Goal: Information Seeking & Learning: Get advice/opinions

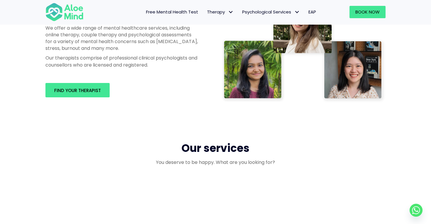
scroll to position [376, 0]
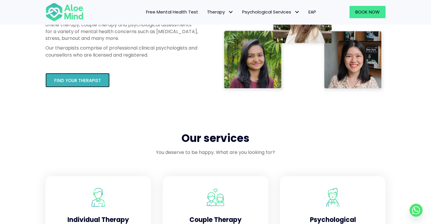
click at [73, 82] on span "Find your therapist" at bounding box center [77, 80] width 47 height 6
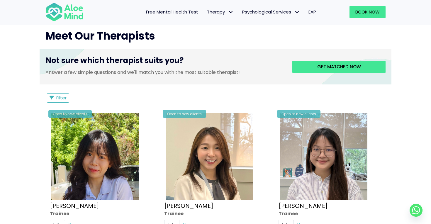
scroll to position [240, 0]
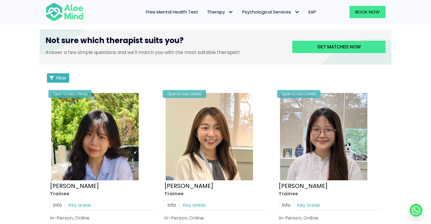
click at [59, 78] on span "Filter" at bounding box center [61, 78] width 10 height 6
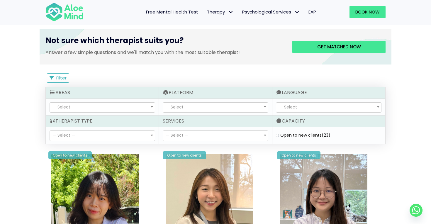
click at [225, 137] on span "— Select —" at bounding box center [215, 136] width 105 height 10
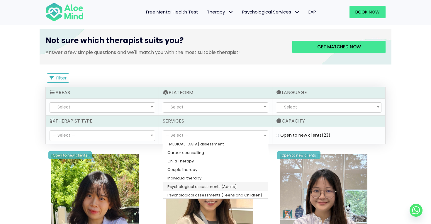
scroll to position [9, 0]
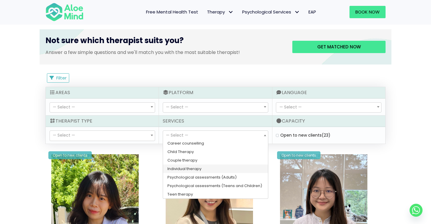
click at [124, 139] on span "— Select —" at bounding box center [102, 136] width 105 height 10
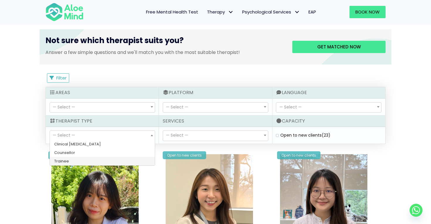
select select "80"
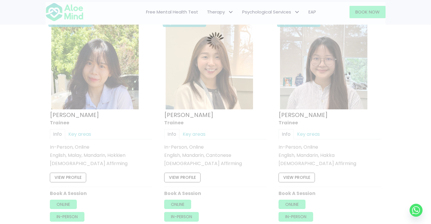
scroll to position [313, 0]
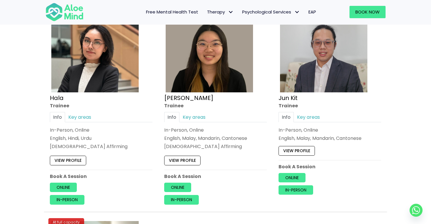
scroll to position [550, 0]
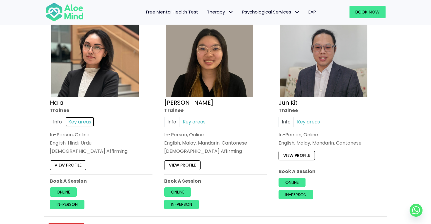
click at [73, 118] on link "Key areas" at bounding box center [79, 122] width 29 height 10
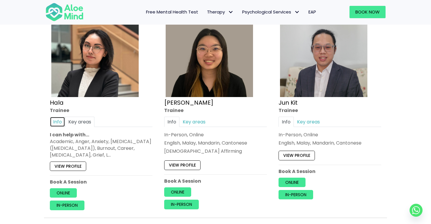
click at [59, 119] on link "Info" at bounding box center [57, 122] width 15 height 10
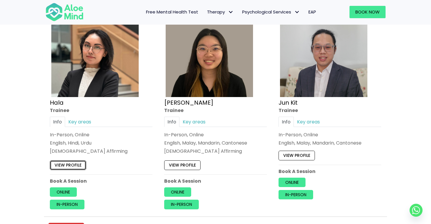
click at [71, 161] on link "View profile" at bounding box center [68, 164] width 36 height 9
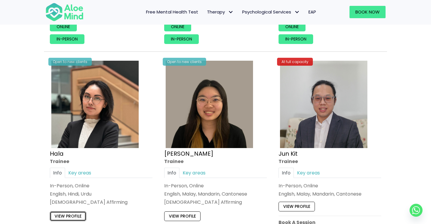
scroll to position [592, 0]
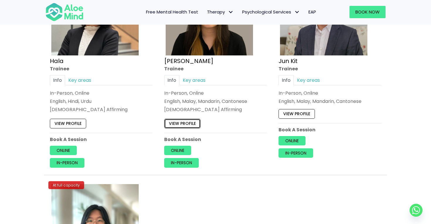
click at [185, 123] on link "View profile" at bounding box center [182, 123] width 36 height 9
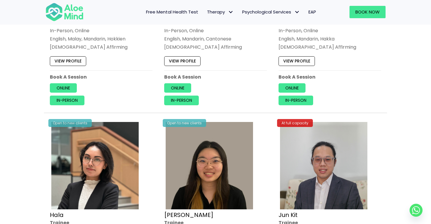
scroll to position [436, 0]
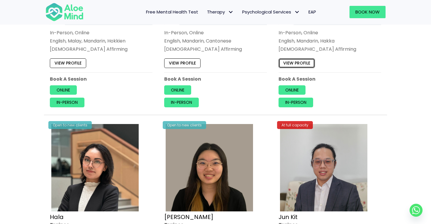
click at [305, 61] on link "View profile" at bounding box center [297, 63] width 36 height 9
click at [184, 65] on link "View profile" at bounding box center [182, 63] width 36 height 9
click at [69, 62] on link "View profile" at bounding box center [68, 63] width 36 height 9
click at [182, 64] on link "View profile" at bounding box center [182, 63] width 36 height 9
click at [306, 61] on link "View profile" at bounding box center [297, 63] width 36 height 9
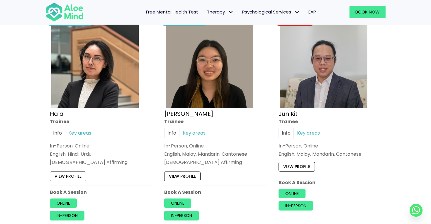
scroll to position [542, 0]
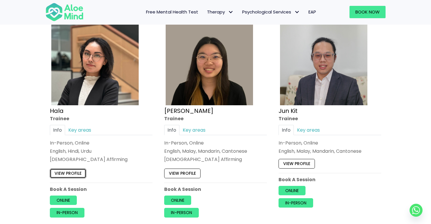
click at [65, 175] on link "View profile" at bounding box center [68, 173] width 36 height 9
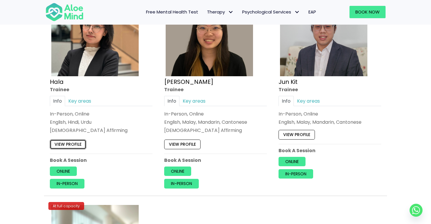
scroll to position [572, 0]
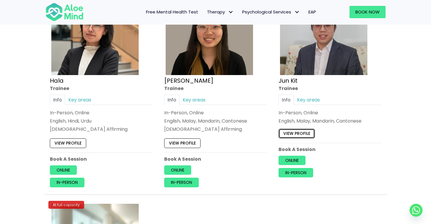
click at [293, 132] on link "View profile" at bounding box center [297, 133] width 36 height 9
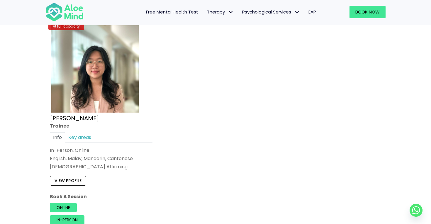
scroll to position [765, 0]
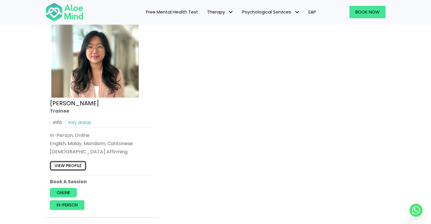
click at [66, 163] on link "View profile" at bounding box center [68, 165] width 36 height 9
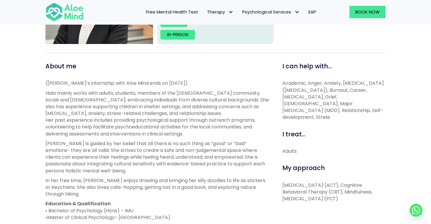
scroll to position [169, 0]
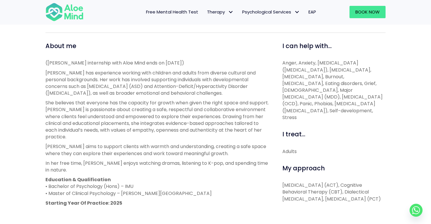
scroll to position [195, 0]
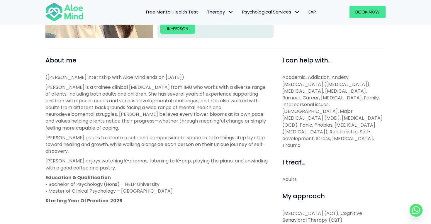
scroll to position [182, 0]
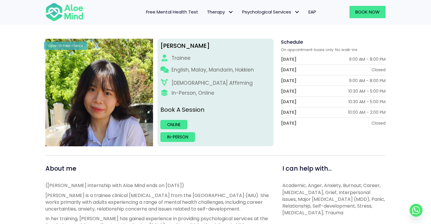
scroll to position [56, 0]
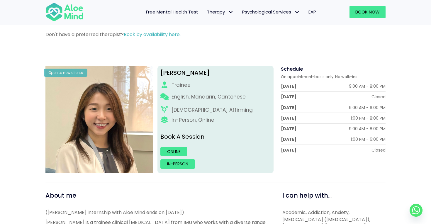
scroll to position [57, 0]
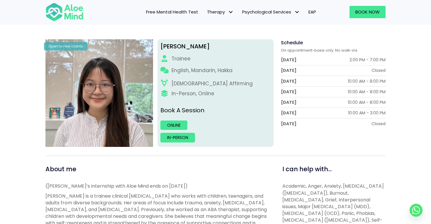
scroll to position [68, 0]
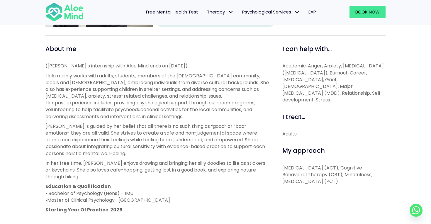
scroll to position [187, 0]
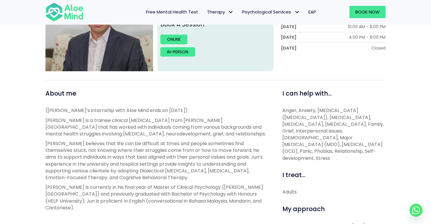
scroll to position [136, 0]
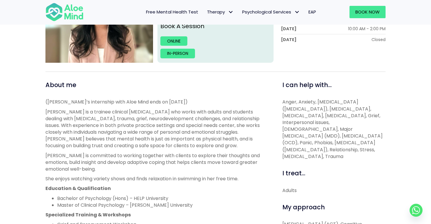
scroll to position [155, 0]
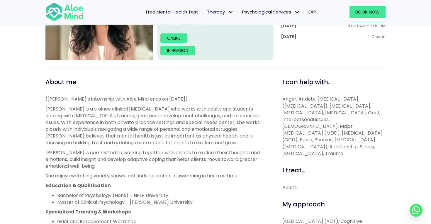
click at [176, 98] on p "([PERSON_NAME]’s internship with Aloe Mind ends on [DATE])" at bounding box center [157, 99] width 224 height 7
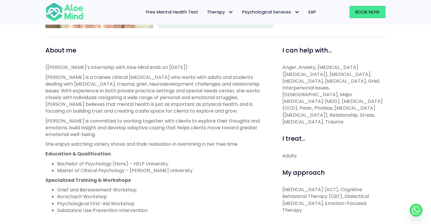
scroll to position [187, 0]
